Goal: Transaction & Acquisition: Download file/media

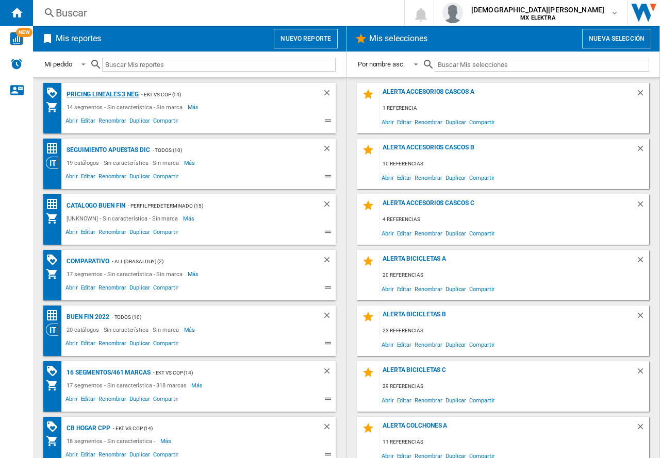
click at [99, 95] on div "Pricing lineales 3 neg" at bounding box center [101, 94] width 75 height 13
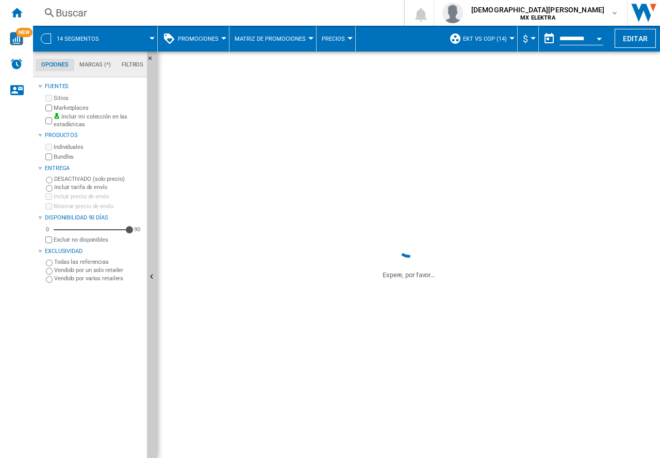
click at [93, 37] on span "14 segmentos" at bounding box center [78, 39] width 42 height 7
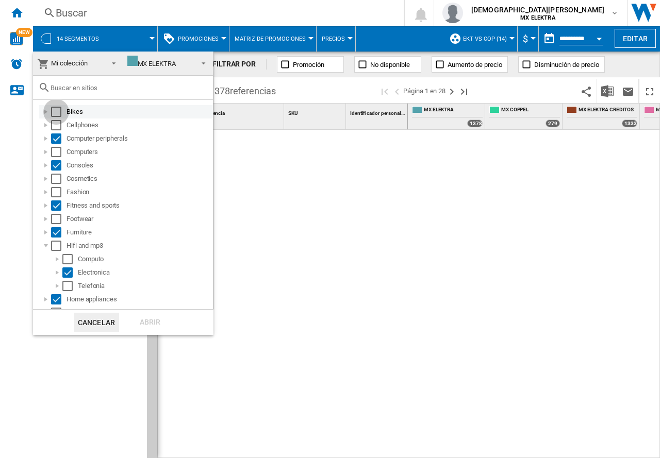
click at [57, 112] on div "Select" at bounding box center [56, 112] width 10 height 10
click at [57, 123] on div "Select" at bounding box center [56, 125] width 10 height 10
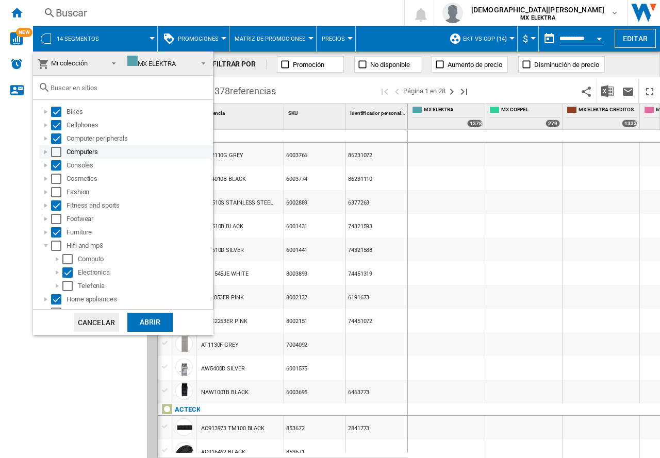
click at [57, 151] on div "Select" at bounding box center [56, 152] width 10 height 10
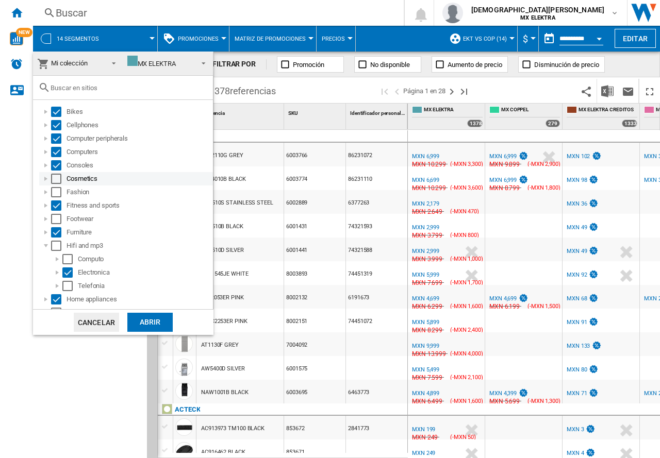
click at [57, 175] on div "Select" at bounding box center [56, 179] width 10 height 10
click at [56, 193] on div "Select" at bounding box center [56, 192] width 10 height 10
click at [54, 221] on div "Select" at bounding box center [56, 219] width 10 height 10
click at [54, 241] on div "Hifi and mp3" at bounding box center [126, 245] width 174 height 13
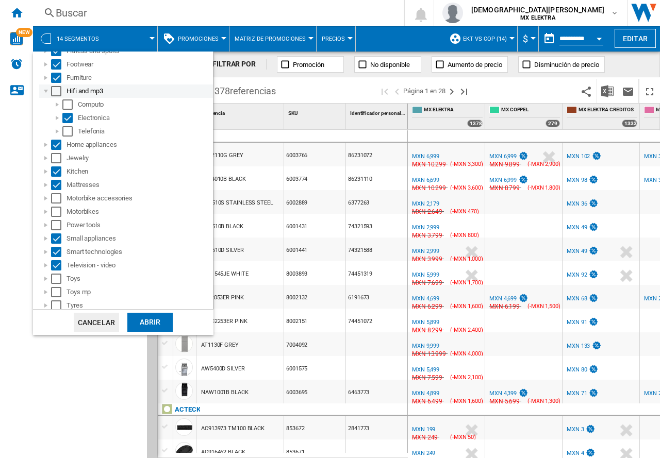
click at [55, 93] on div "Select" at bounding box center [56, 91] width 10 height 10
drag, startPoint x: 57, startPoint y: 162, endPoint x: 61, endPoint y: 172, distance: 11.1
click at [58, 162] on div "Select" at bounding box center [56, 158] width 10 height 10
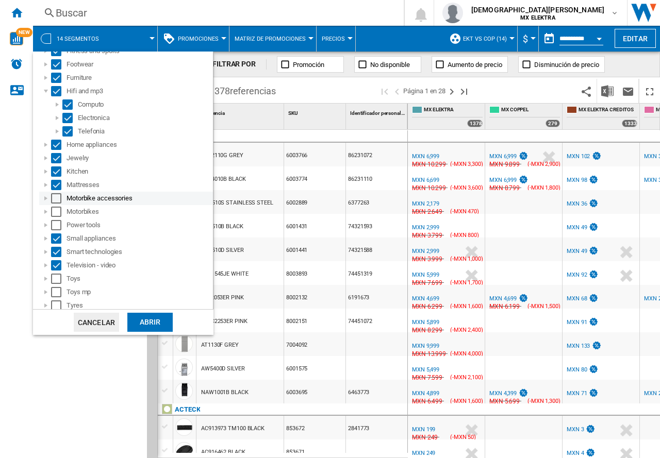
click at [57, 198] on div "Select" at bounding box center [56, 198] width 10 height 10
click at [57, 210] on div "Select" at bounding box center [56, 212] width 10 height 10
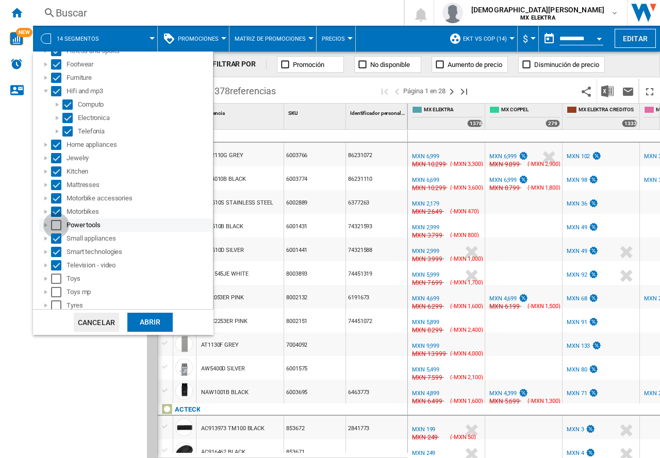
click at [58, 227] on div "Select" at bounding box center [56, 225] width 10 height 10
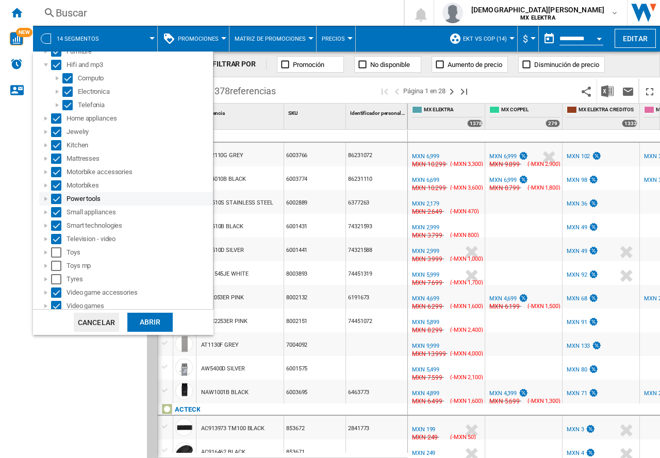
scroll to position [198, 0]
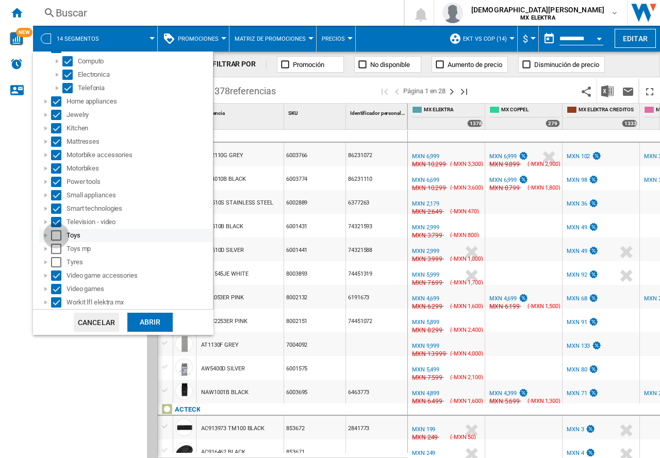
click at [56, 239] on div "Select" at bounding box center [56, 235] width 10 height 10
drag, startPoint x: 58, startPoint y: 246, endPoint x: 54, endPoint y: 256, distance: 10.2
click at [56, 246] on div "Select" at bounding box center [56, 249] width 10 height 10
click at [56, 257] on div "Select" at bounding box center [56, 262] width 10 height 10
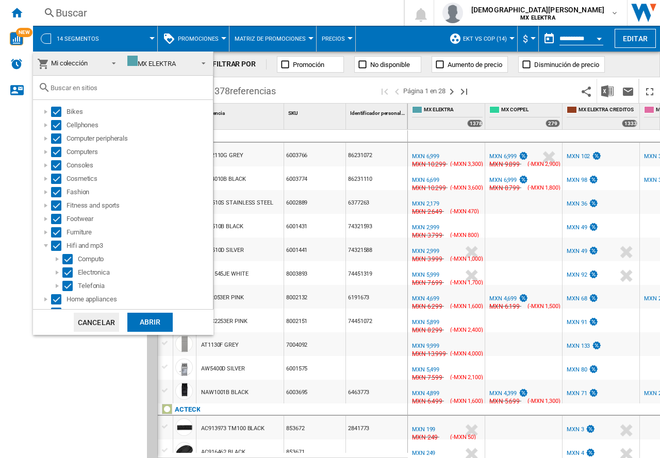
click at [144, 327] on div "Abrir" at bounding box center [149, 322] width 45 height 19
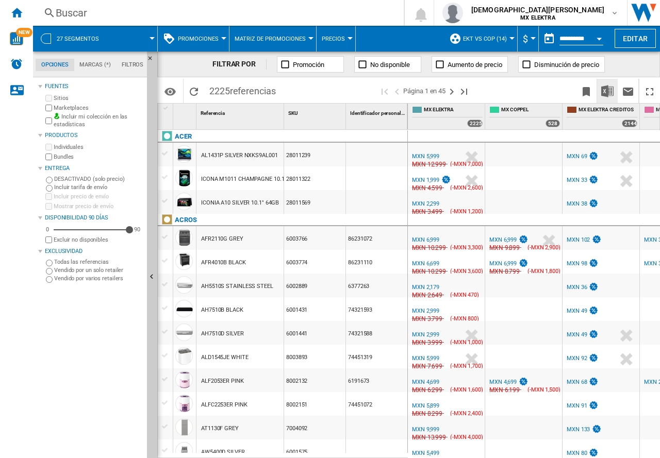
click at [605, 90] on img "Descargar en Excel" at bounding box center [607, 91] width 12 height 12
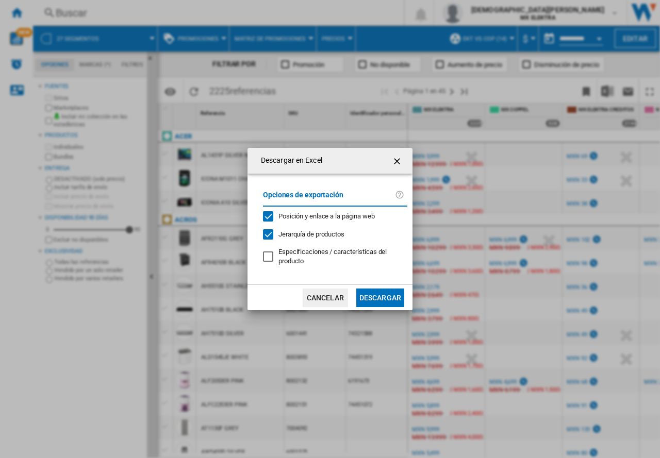
click at [377, 302] on button "Descargar" at bounding box center [380, 298] width 48 height 19
